Goal: Information Seeking & Learning: Learn about a topic

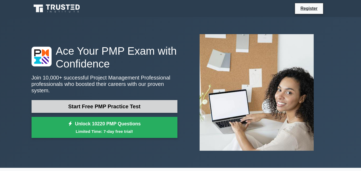
click at [91, 102] on link "Start Free PMP Practice Test" at bounding box center [105, 106] width 146 height 13
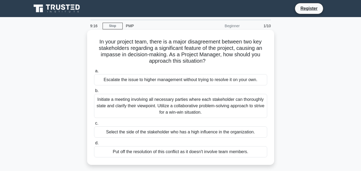
click at [134, 104] on div "Initiate a meeting involving all necessary parties where each stakeholder can t…" at bounding box center [180, 106] width 173 height 24
click at [94, 93] on input "b. Initiate a meeting involving all necessary parties where each stakeholder ca…" at bounding box center [94, 90] width 0 height 3
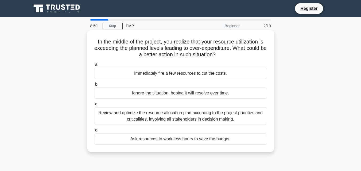
click at [146, 113] on div "Review and optimize the resource allocation plan according to the project prior…" at bounding box center [180, 116] width 173 height 18
click at [94, 106] on input "c. Review and optimize the resource allocation plan according to the project pr…" at bounding box center [94, 104] width 0 height 3
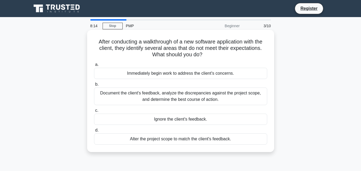
click at [184, 100] on div "Document the client's feedback, analyze the discrepancies against the project s…" at bounding box center [180, 97] width 173 height 18
click at [94, 86] on input "b. Document the client's feedback, analyze the discrepancies against the projec…" at bounding box center [94, 84] width 0 height 3
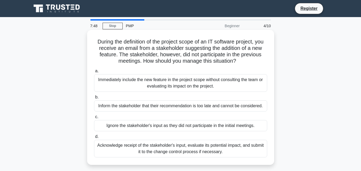
click at [181, 110] on div "Inform the stakeholder that their recommendation is too late and cannot be cons…" at bounding box center [180, 105] width 173 height 11
click at [94, 99] on input "b. Inform the stakeholder that their recommendation is too late and cannot be c…" at bounding box center [94, 97] width 0 height 3
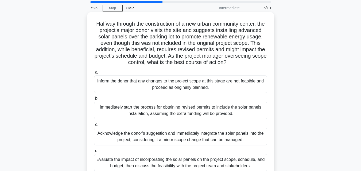
scroll to position [27, 0]
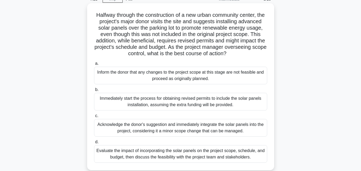
click at [180, 137] on div "Acknowledge the donor's suggestion and immediately integrate the solar panels i…" at bounding box center [180, 128] width 173 height 18
click at [94, 118] on input "c. Acknowledge the donor's suggestion and immediately integrate the solar panel…" at bounding box center [94, 115] width 0 height 3
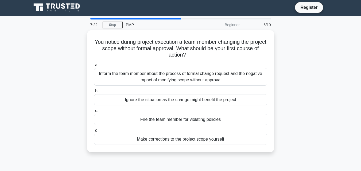
scroll to position [0, 0]
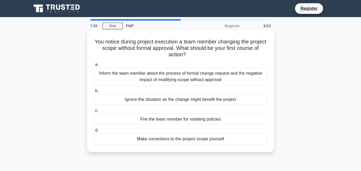
click at [201, 80] on div "Inform the team member about the process of formal change request and the negat…" at bounding box center [180, 77] width 173 height 18
click at [94, 67] on input "a. Inform the team member about the process of formal change request and the ne…" at bounding box center [94, 64] width 0 height 3
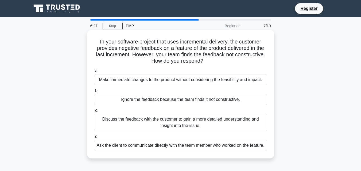
click at [180, 124] on div "Discuss the feedback with the customer to gain a more detailed understanding an…" at bounding box center [180, 123] width 173 height 18
click at [94, 112] on input "c. Discuss the feedback with the customer to gain a more detailed understanding…" at bounding box center [94, 110] width 0 height 3
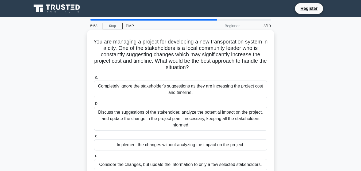
click at [188, 112] on div "Discuss the suggestions of the stakeholder, analyze the potential impact on the…" at bounding box center [180, 119] width 173 height 24
click at [94, 106] on input "b. Discuss the suggestions of the stakeholder, analyze the potential impact on …" at bounding box center [94, 103] width 0 height 3
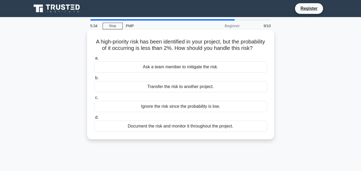
click at [182, 132] on div "Document the risk and monitor it throughout the project." at bounding box center [180, 126] width 173 height 11
click at [94, 119] on input "d. Document the risk and monitor it throughout the project." at bounding box center [94, 117] width 0 height 3
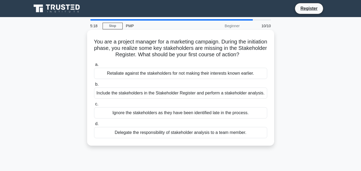
click at [172, 98] on div "Include the stakeholders in the Stakeholder Register and perform a stakeholder …" at bounding box center [180, 93] width 173 height 11
click at [94, 86] on input "b. Include the stakeholders in the Stakeholder Register and perform a stakehold…" at bounding box center [94, 84] width 0 height 3
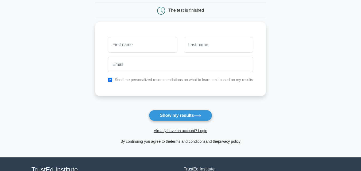
scroll to position [53, 0]
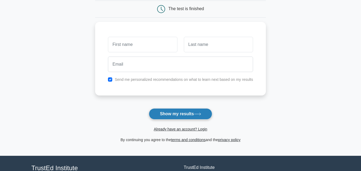
click at [172, 112] on button "Show my results" at bounding box center [180, 113] width 63 height 11
click at [110, 108] on form "Wait, there is more! Continue to see your result The test is finished and the" at bounding box center [180, 59] width 171 height 167
